Goal: Obtain resource: Download file/media

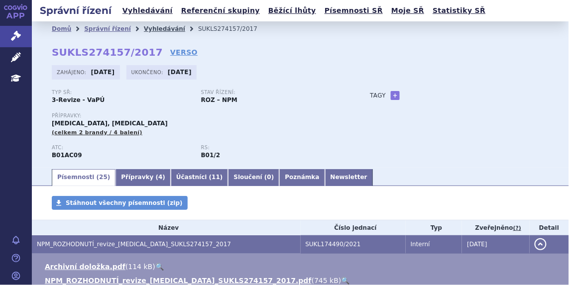
click at [145, 26] on link "Vyhledávání" at bounding box center [164, 28] width 41 height 7
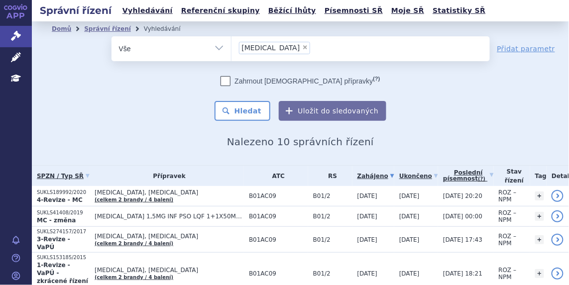
click at [302, 47] on span "×" at bounding box center [305, 47] width 6 height 6
click at [231, 47] on select "Flolan" at bounding box center [231, 48] width 0 height 25
select select
type input "se"
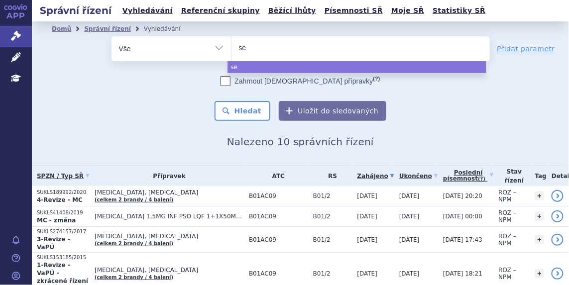
type input "ser"
type input "sero"
type input "serox"
type input "seroxat"
select select "seroxat"
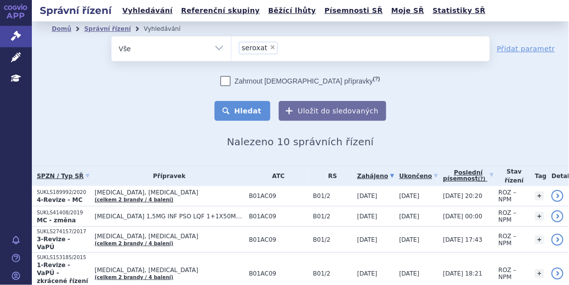
click at [250, 109] on button "Hledat" at bounding box center [242, 111] width 56 height 20
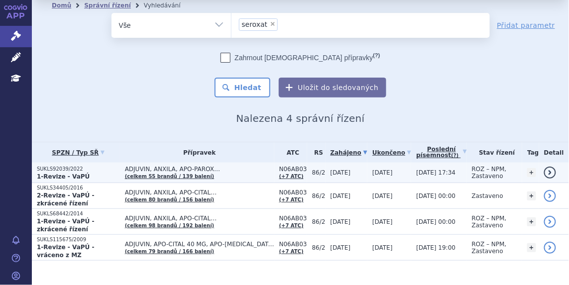
scroll to position [32, 0]
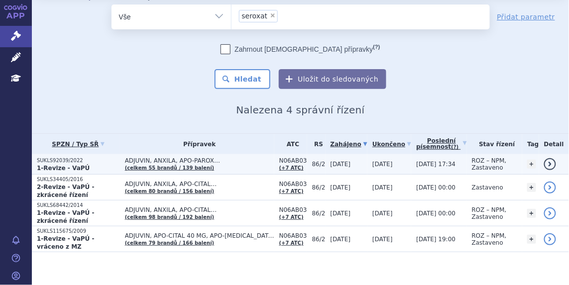
click at [71, 159] on p "SUKLS92039/2022" at bounding box center [78, 160] width 83 height 7
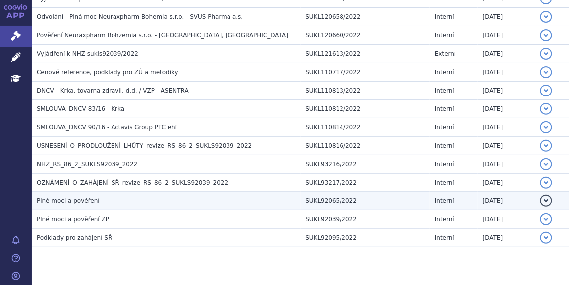
scroll to position [965, 0]
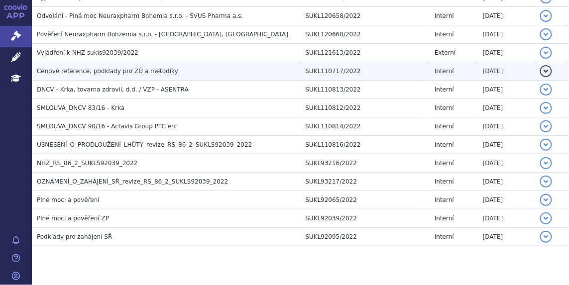
click at [103, 68] on span "Cenové reference, podklady pro ZÚ a metodiky" at bounding box center [107, 71] width 141 height 7
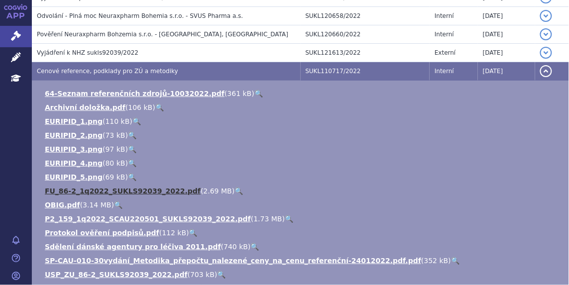
click at [99, 187] on link "FU_86-2_1q2022_SUKLS92039_2022.pdf" at bounding box center [123, 191] width 156 height 8
